Goal: Check status

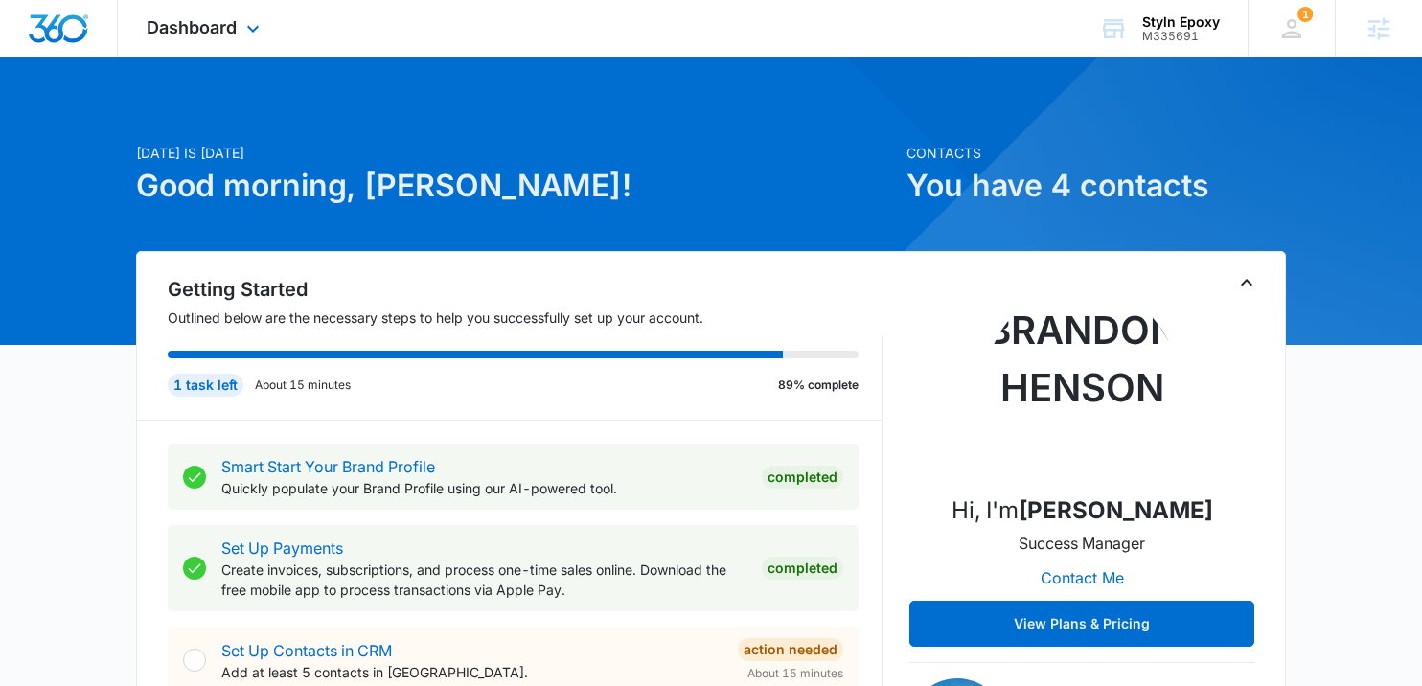
click at [193, 41] on div "Dashboard Apps Reputation Websites Forms CRM Email Social Shop Payments POS Con…" at bounding box center [205, 28] width 175 height 57
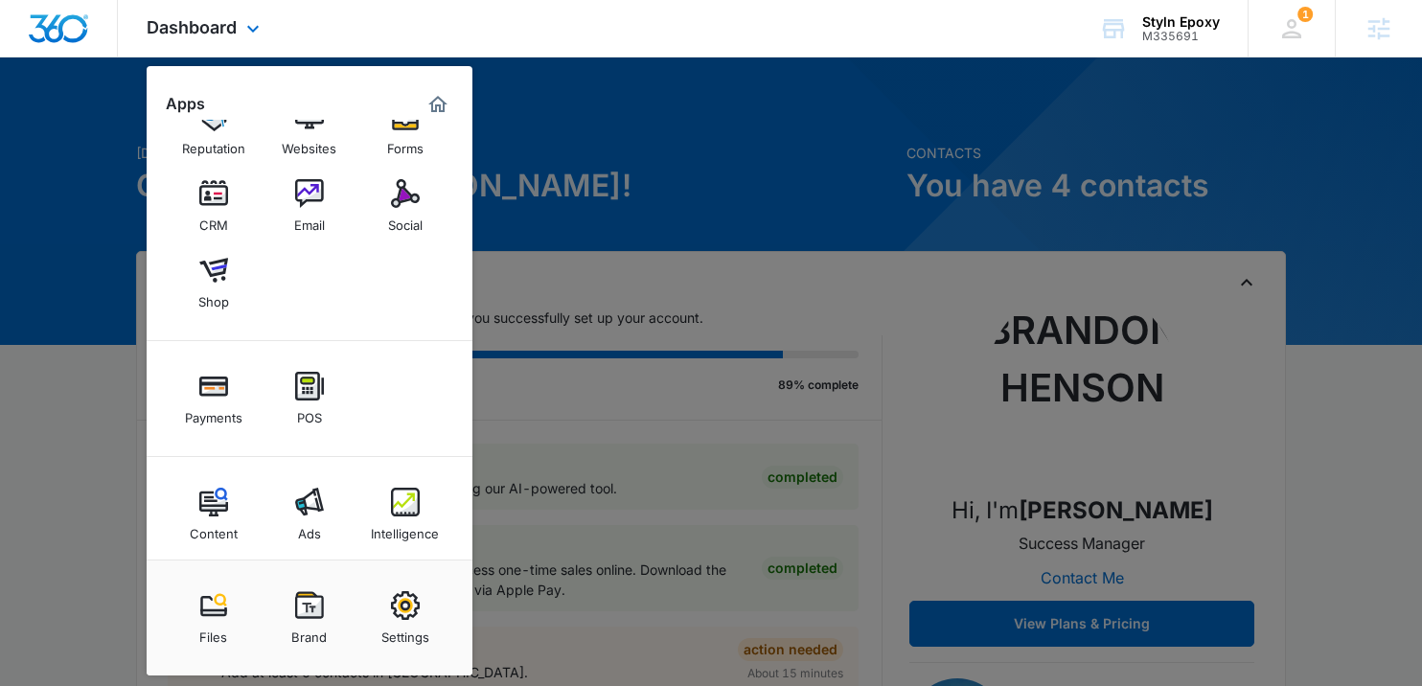
scroll to position [61, 0]
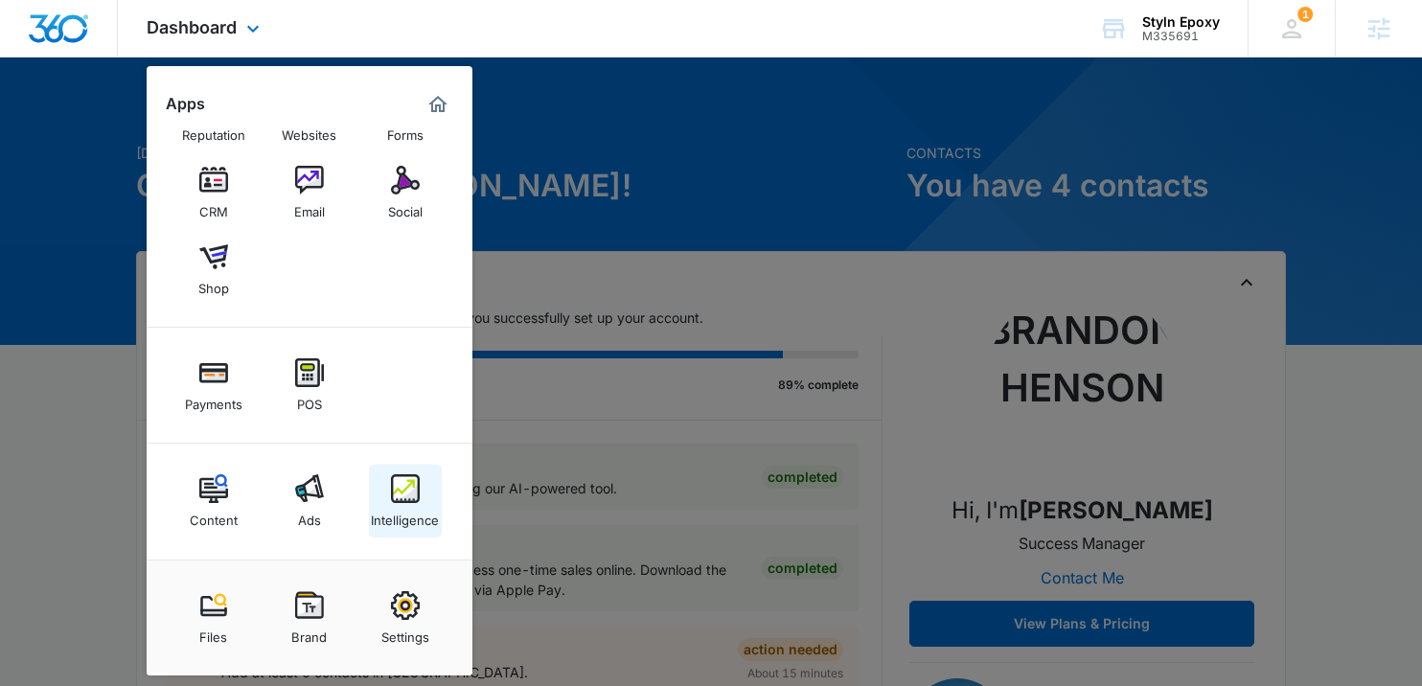
click at [410, 501] on img at bounding box center [405, 488] width 29 height 29
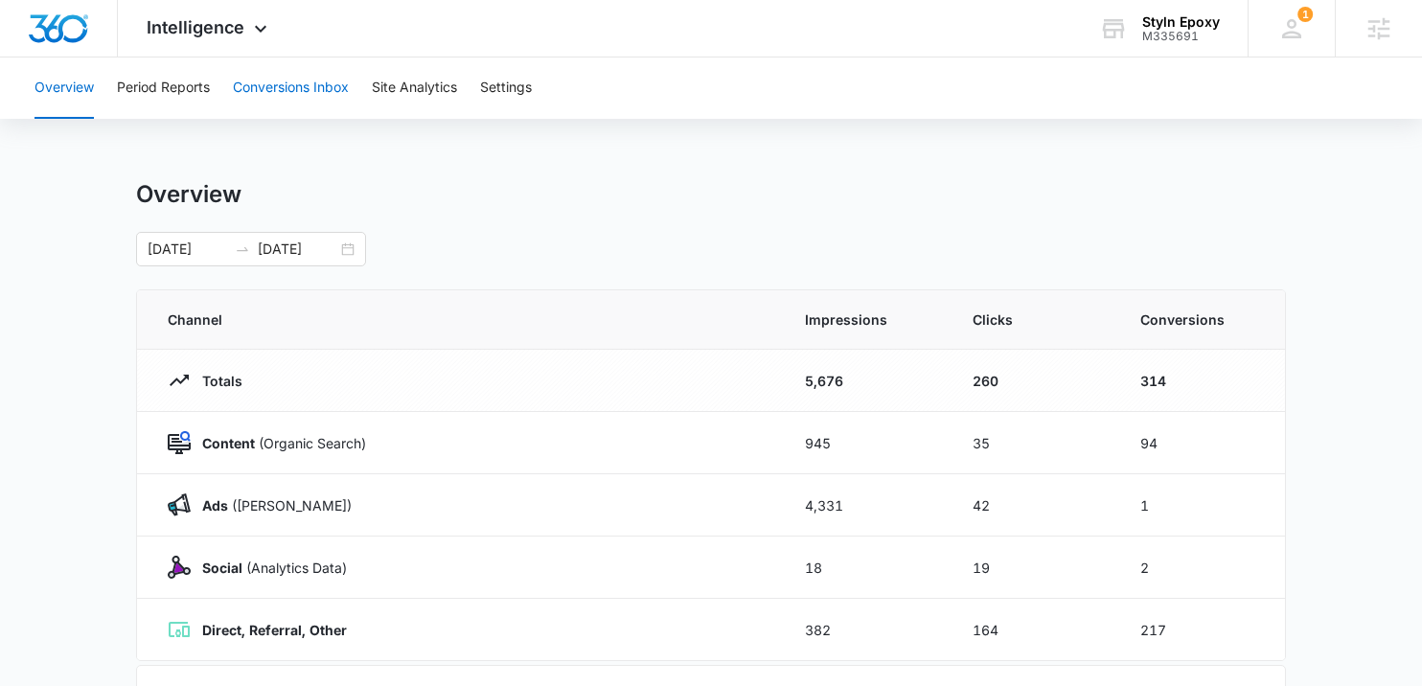
click at [303, 94] on button "Conversions Inbox" at bounding box center [291, 87] width 116 height 61
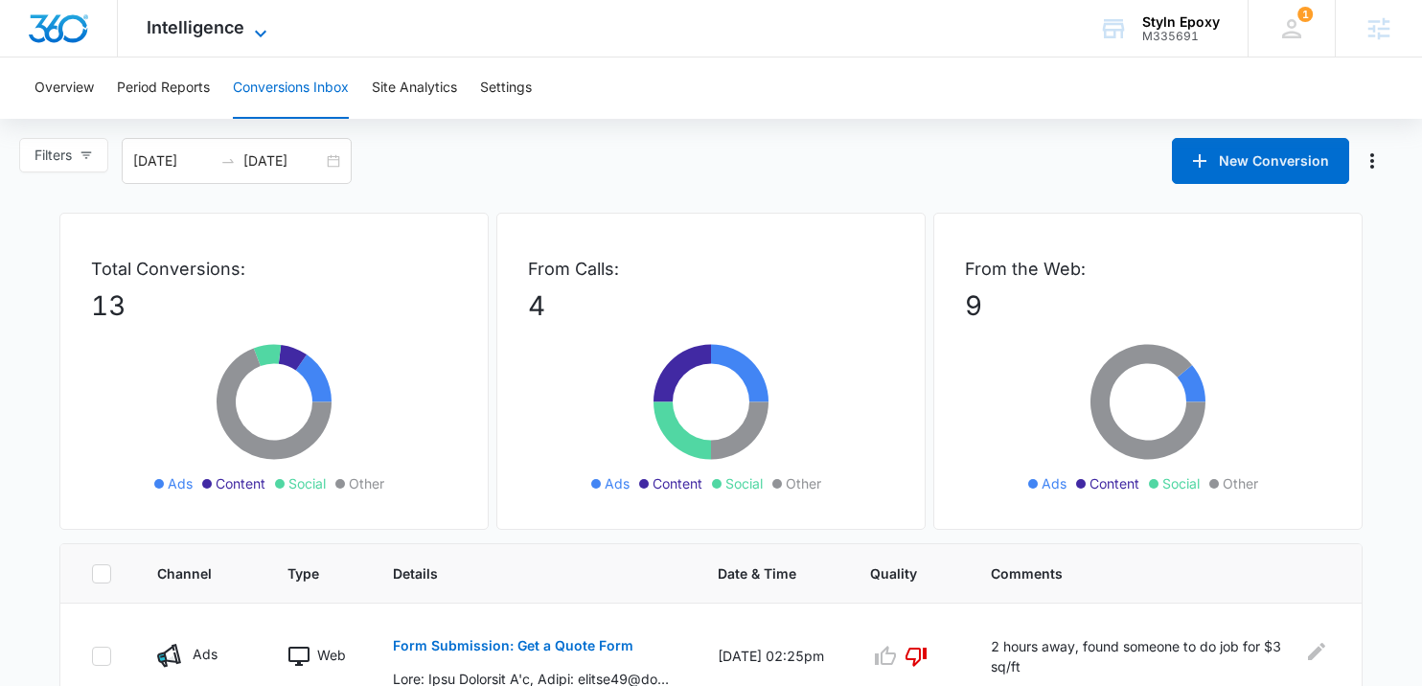
click at [198, 31] on span "Intelligence" at bounding box center [196, 27] width 98 height 20
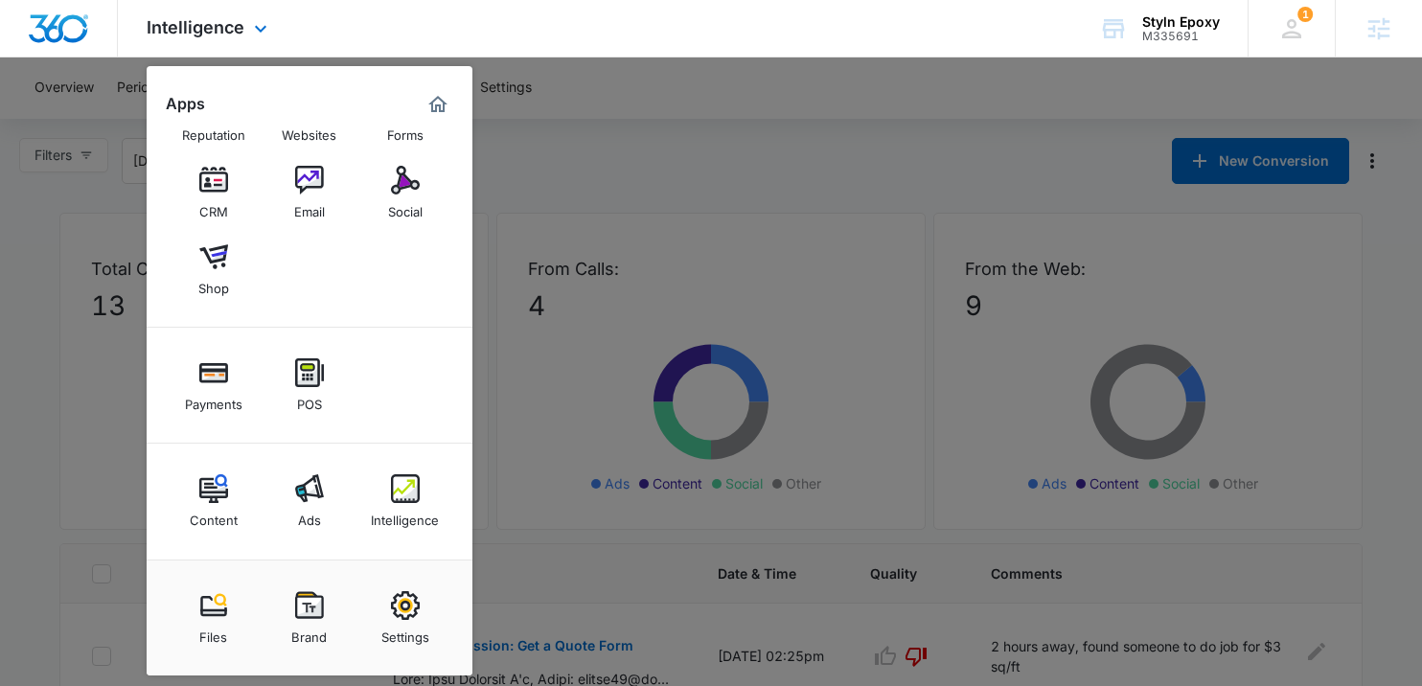
click at [57, 43] on div at bounding box center [59, 28] width 118 height 57
click at [310, 513] on div "Ads" at bounding box center [309, 515] width 23 height 25
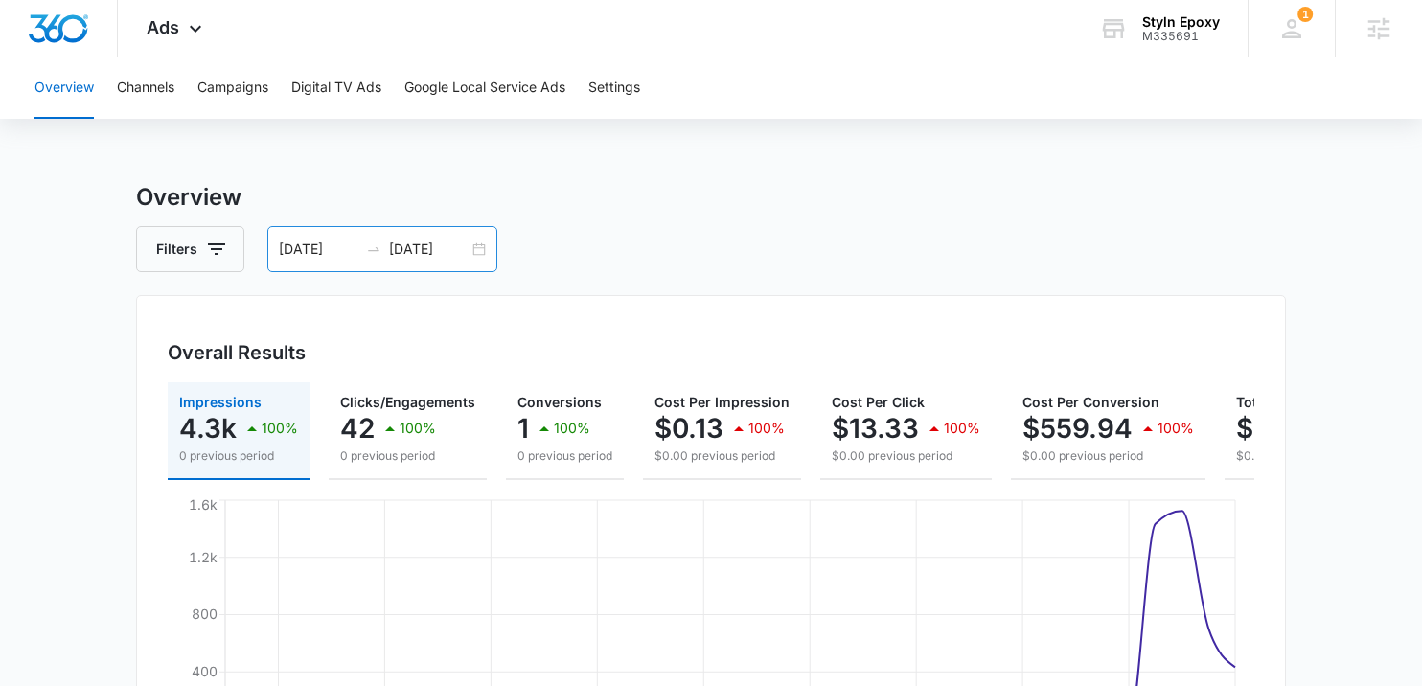
click at [477, 251] on div "[DATE] [DATE]" at bounding box center [382, 249] width 230 height 46
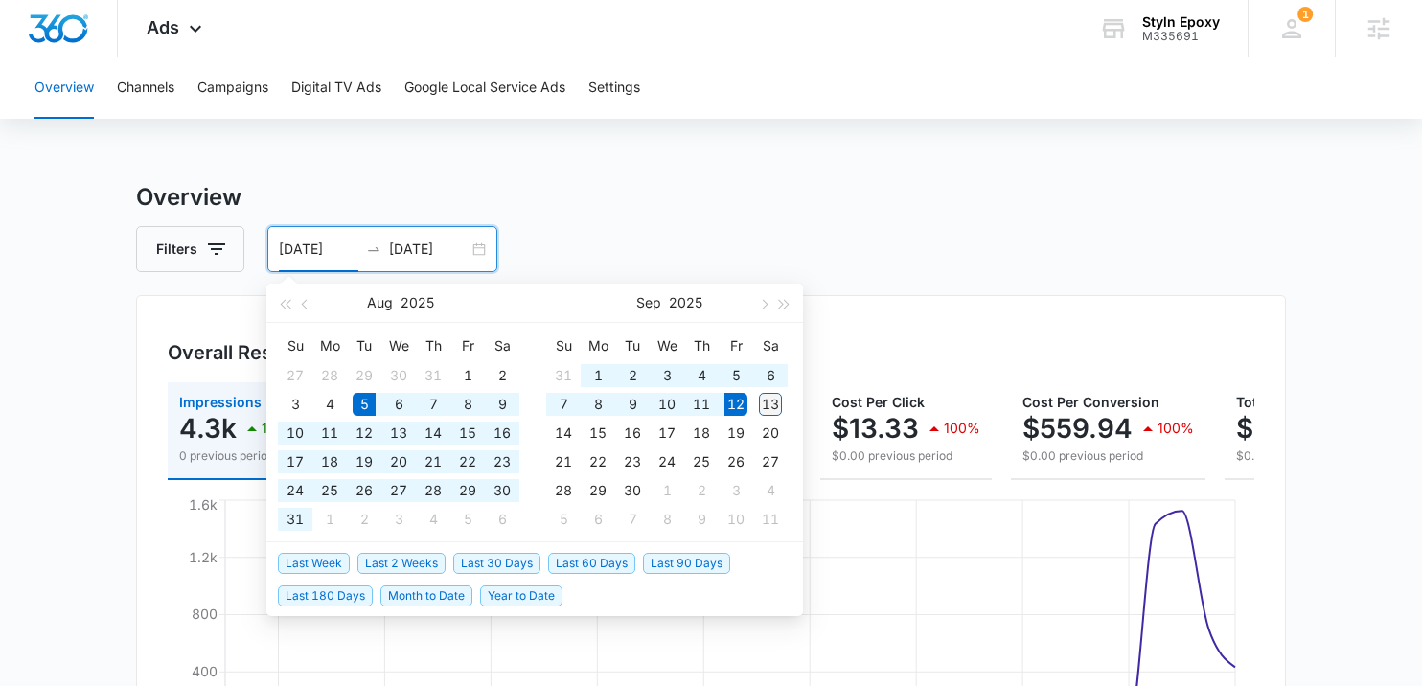
type input "[DATE]"
click at [769, 411] on div "13" at bounding box center [770, 404] width 23 height 23
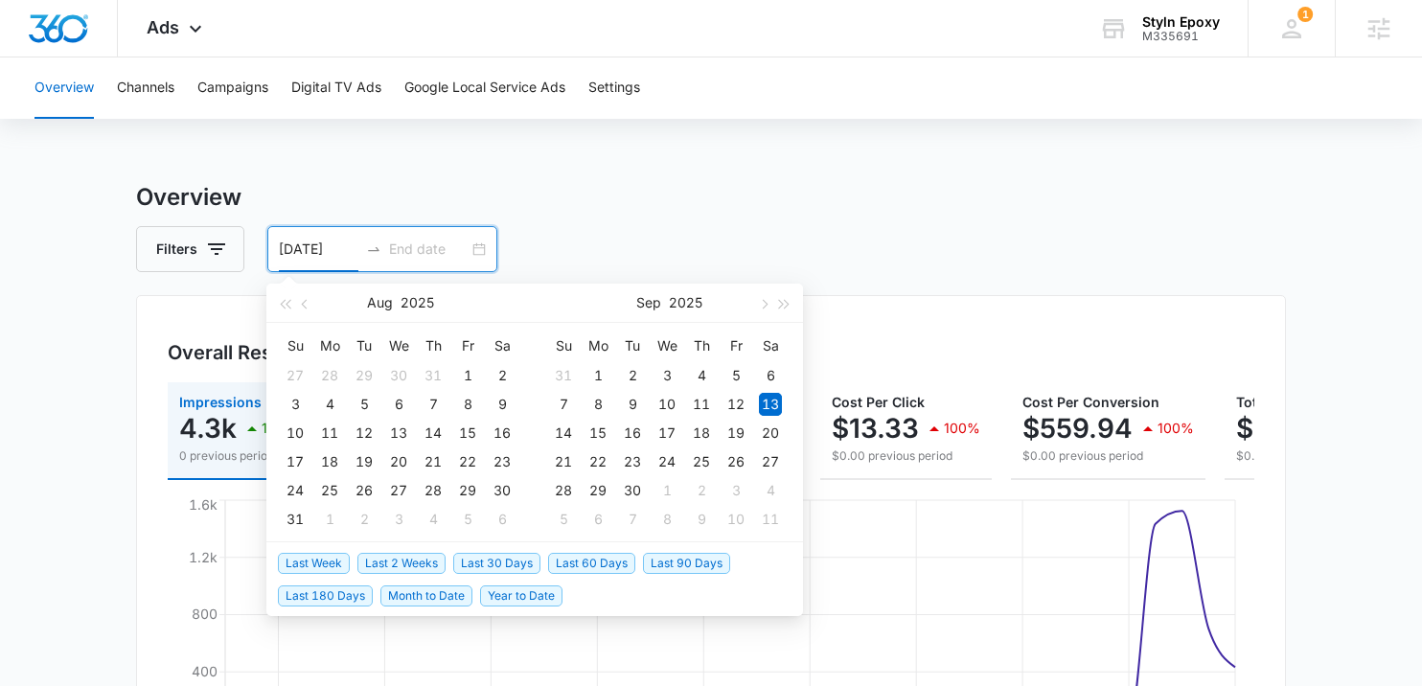
click at [301, 250] on input "[DATE]" at bounding box center [319, 249] width 80 height 21
type input "[DATE]"
click at [367, 403] on div "5" at bounding box center [364, 404] width 23 height 23
type input "[DATE]"
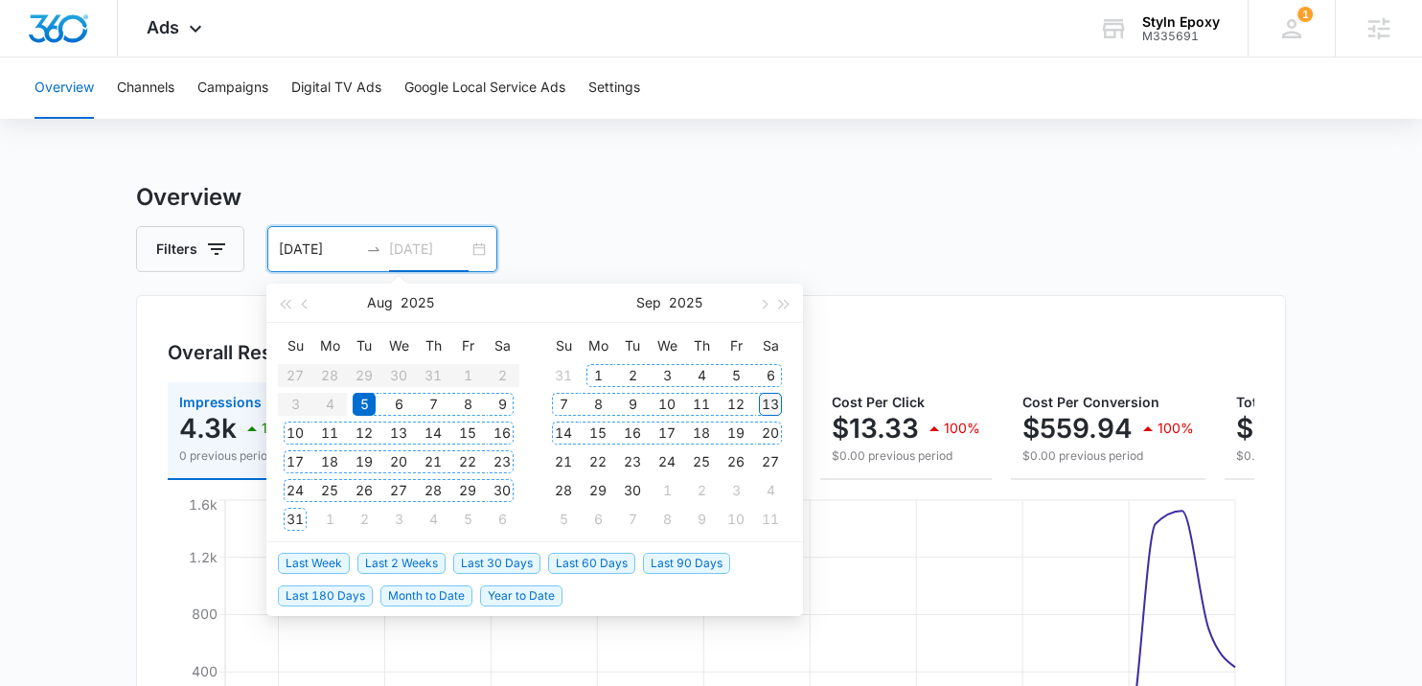
type input "[DATE]"
click at [771, 409] on div "13" at bounding box center [770, 404] width 23 height 23
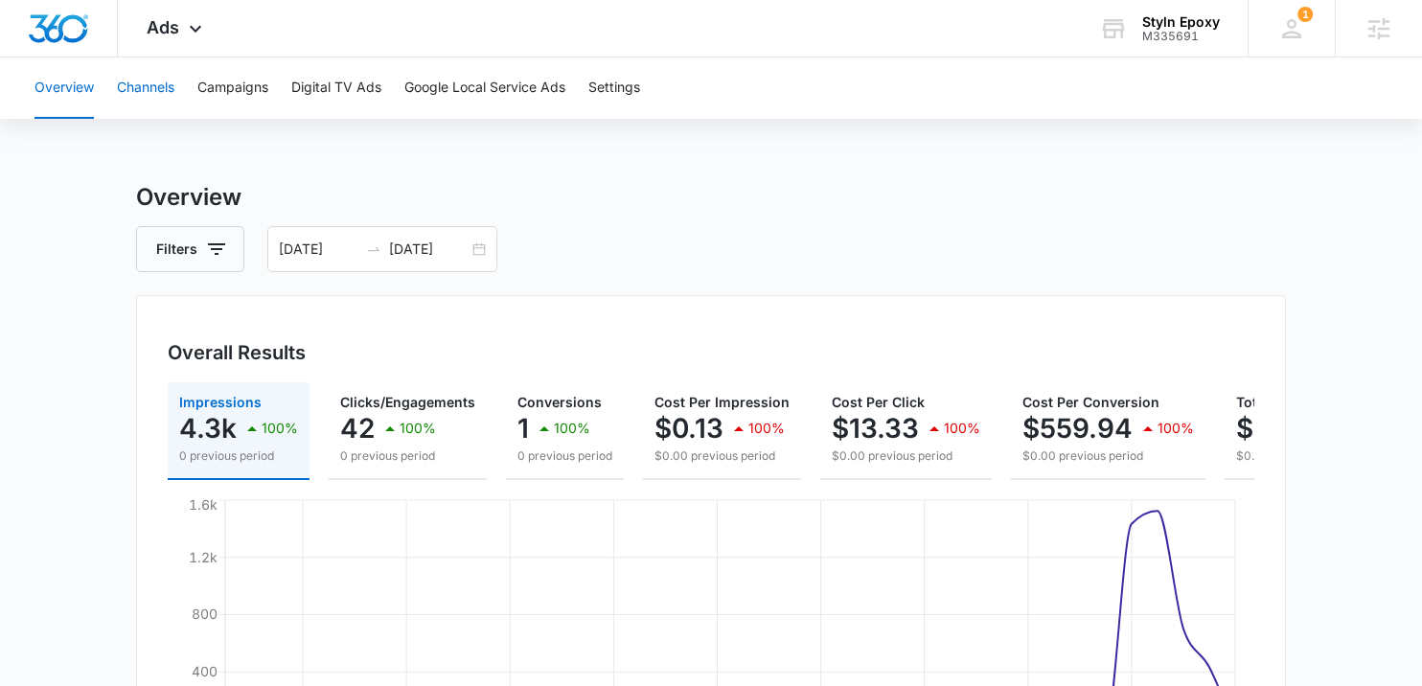
click at [143, 91] on button "Channels" at bounding box center [145, 87] width 57 height 61
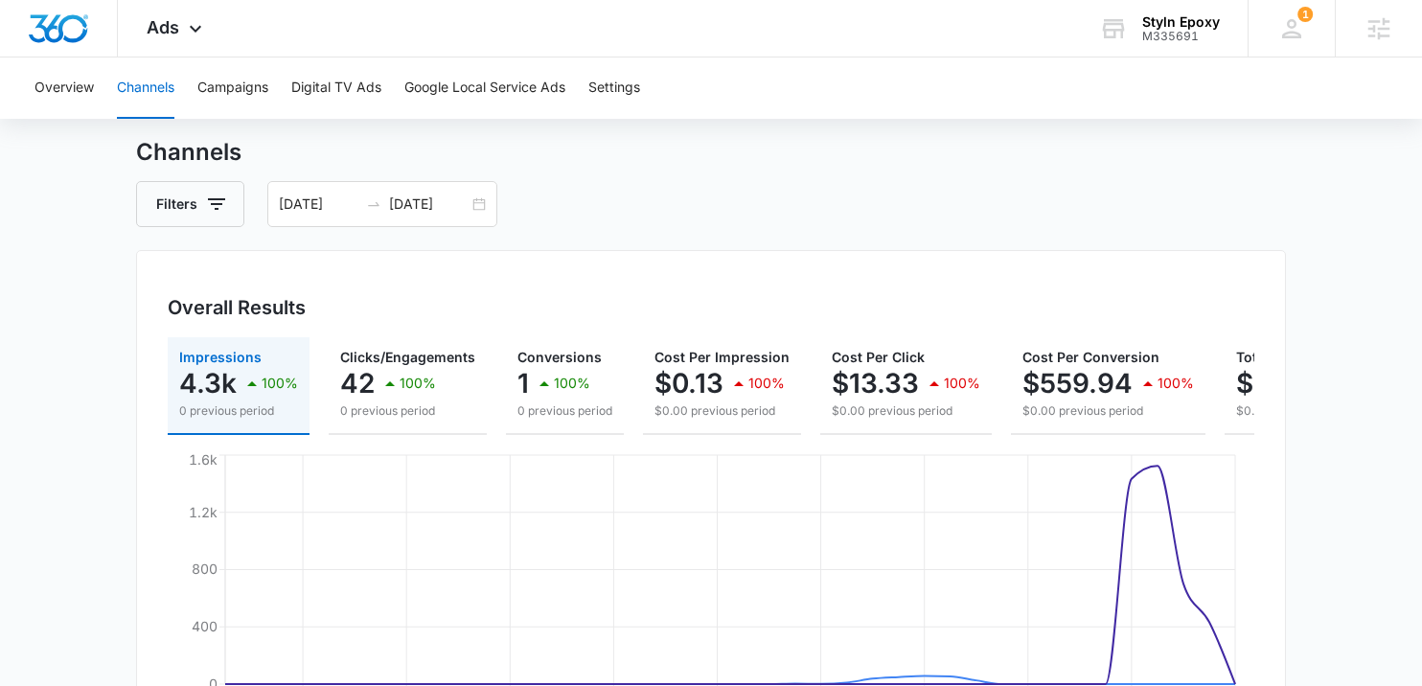
scroll to position [39, 0]
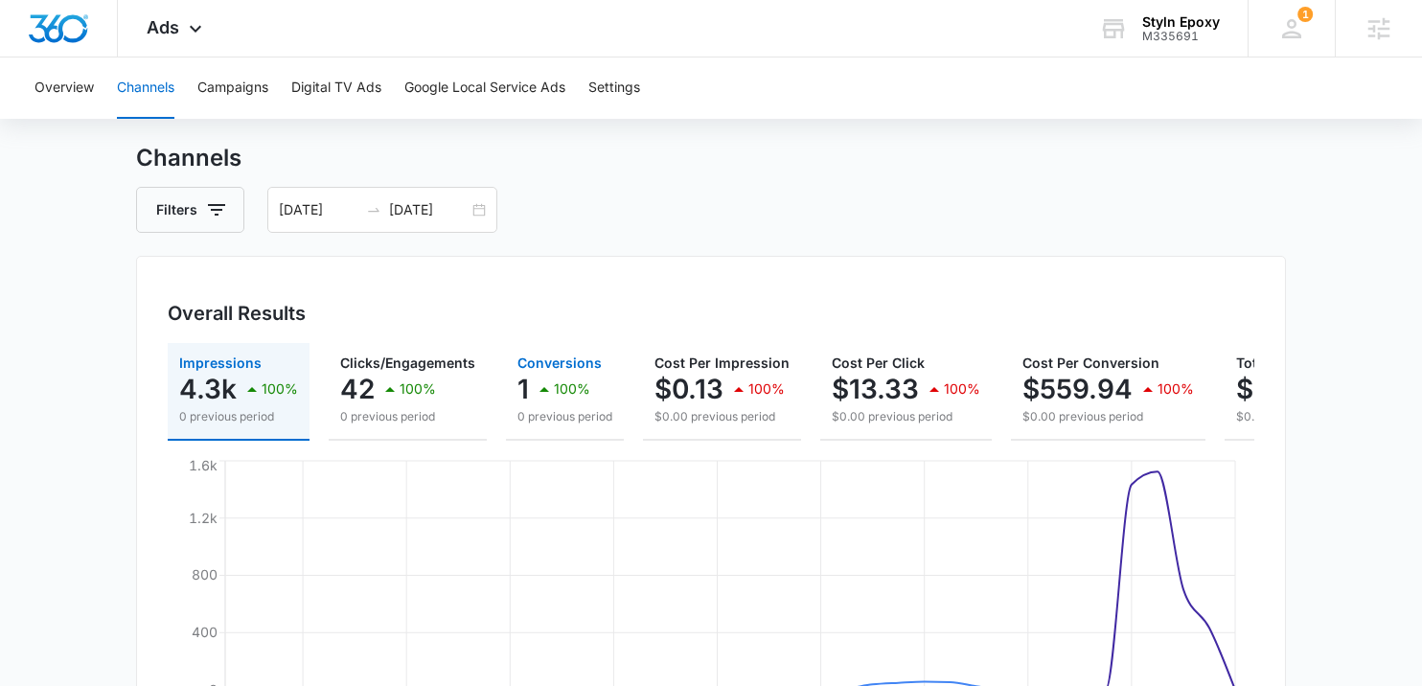
click at [522, 391] on p "1" at bounding box center [522, 389] width 11 height 31
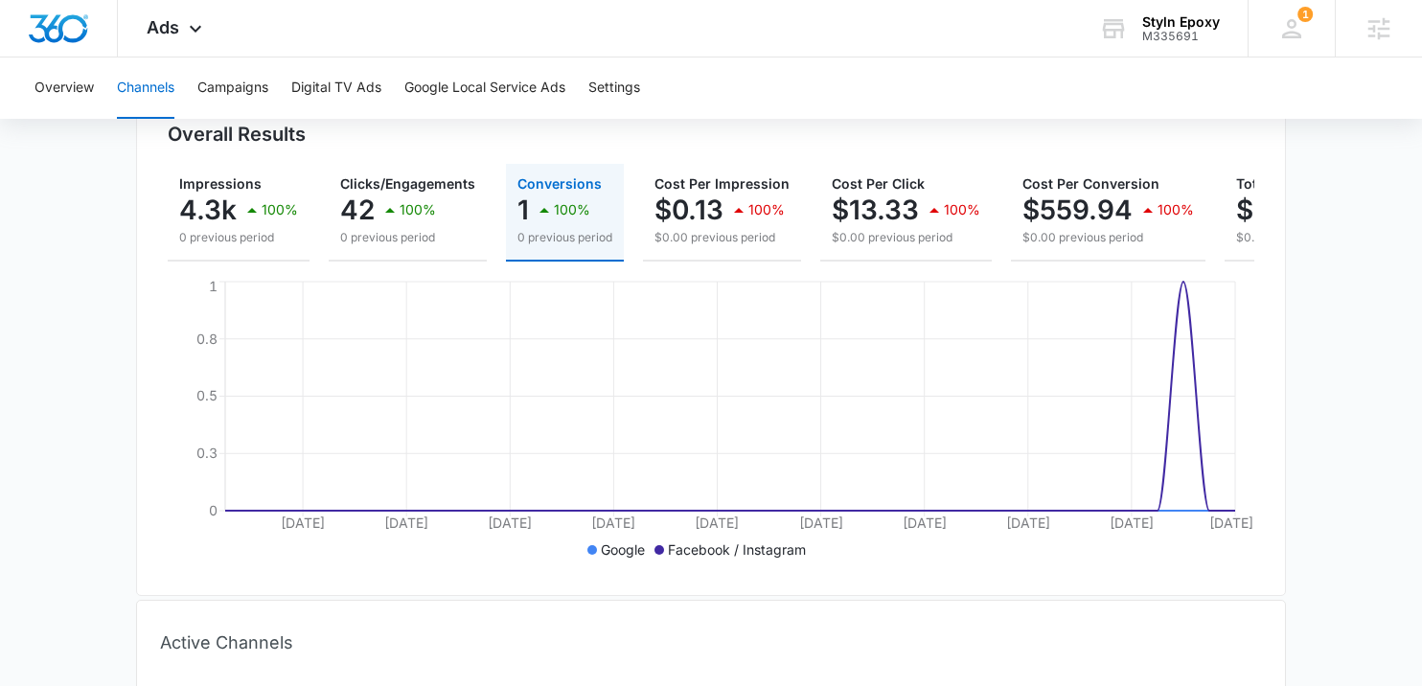
scroll to position [0, 0]
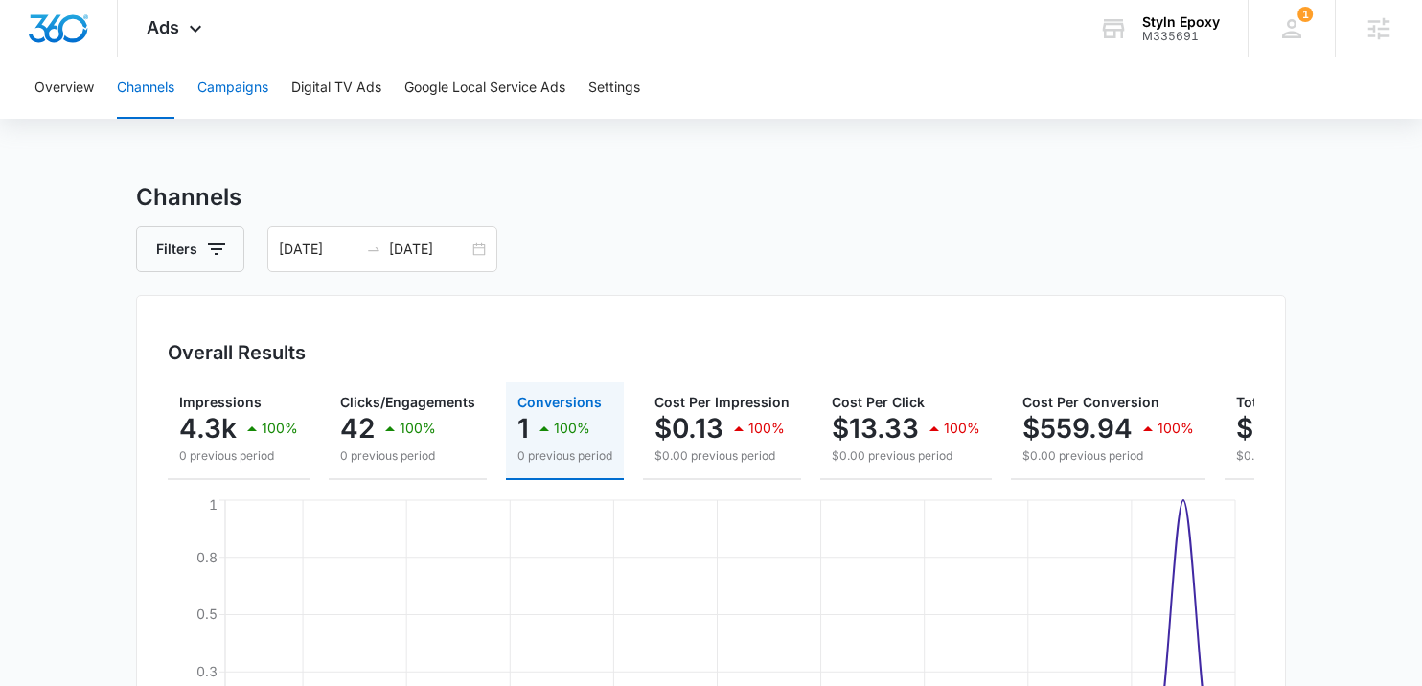
click at [240, 84] on button "Campaigns" at bounding box center [232, 87] width 71 height 61
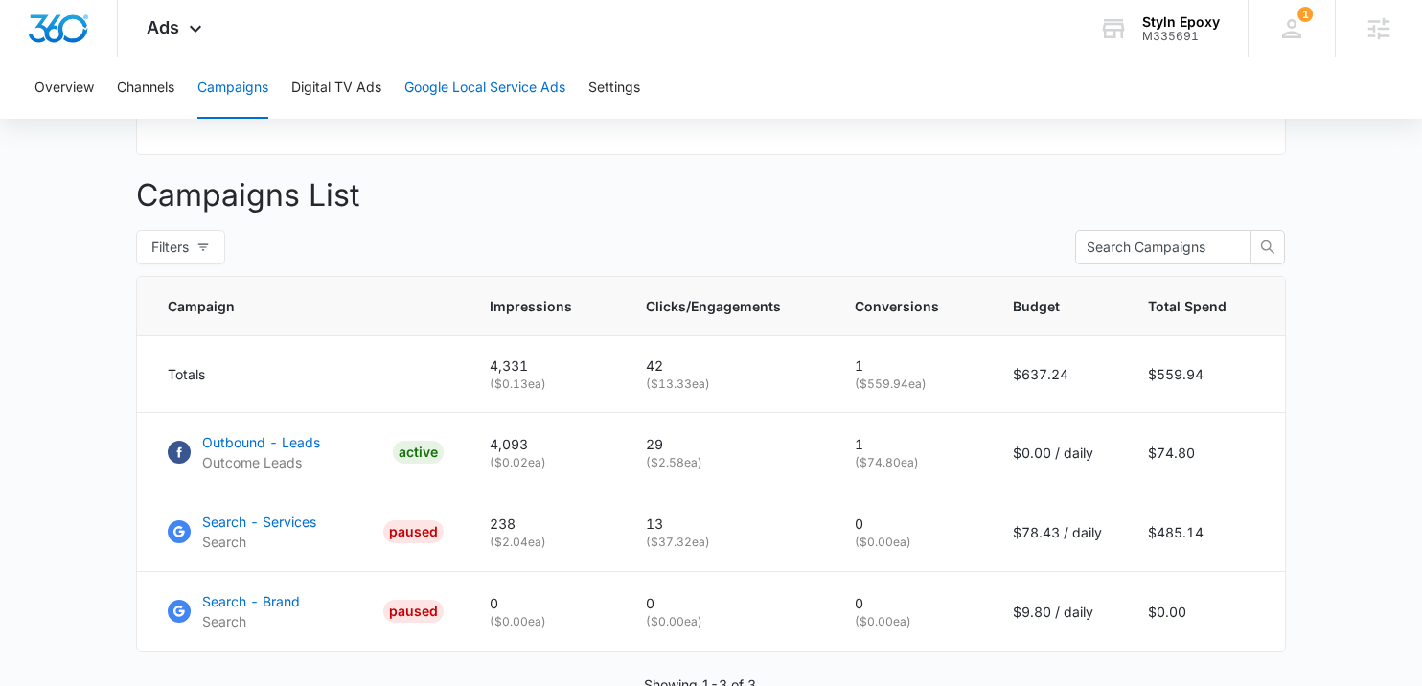
scroll to position [666, 0]
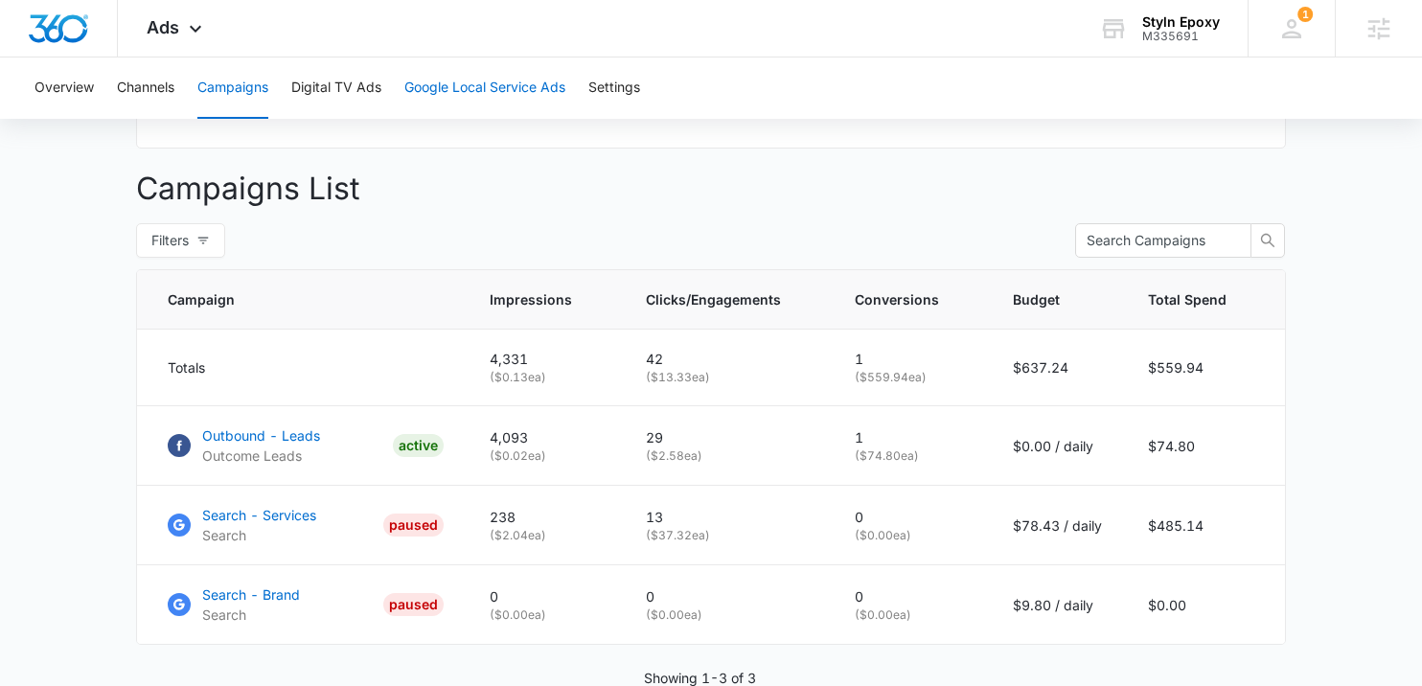
click at [439, 79] on button "Google Local Service Ads" at bounding box center [484, 87] width 161 height 61
